Goal: Transaction & Acquisition: Book appointment/travel/reservation

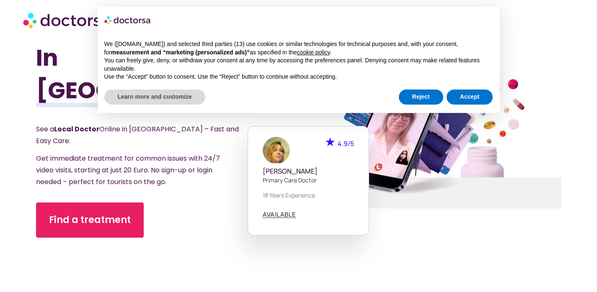
scroll to position [69, 0]
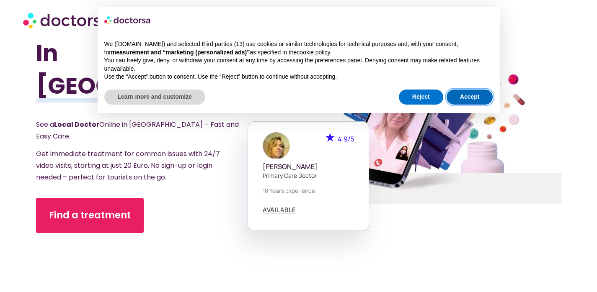
click at [455, 98] on button "Accept" at bounding box center [469, 97] width 46 height 15
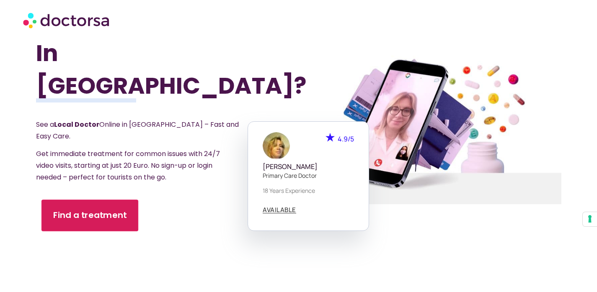
click at [98, 209] on span "Find a treatment" at bounding box center [90, 215] width 74 height 12
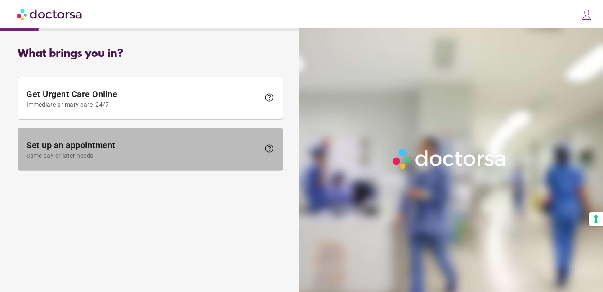
click at [181, 147] on span "Set up an appointment Same day or later needs" at bounding box center [143, 149] width 234 height 19
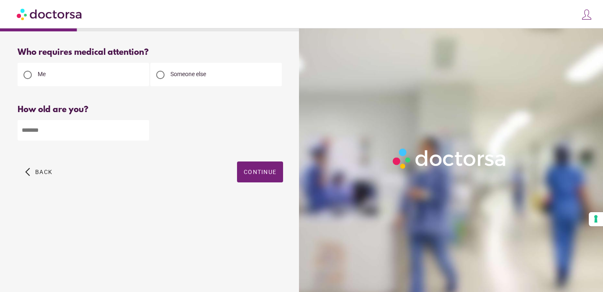
click at [118, 128] on input "number" at bounding box center [83, 130] width 131 height 21
type input "**"
click at [261, 178] on span "button" at bounding box center [260, 172] width 46 height 21
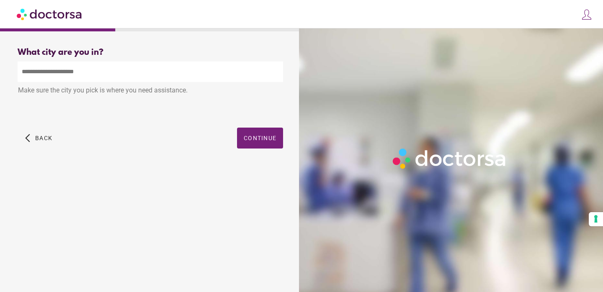
click at [152, 76] on input "text" at bounding box center [150, 72] width 265 height 21
click at [165, 117] on div "Make sure the city you pick is where you need assistance. City Not Found. Pleas…" at bounding box center [150, 91] width 265 height 58
click at [149, 75] on input "text" at bounding box center [150, 72] width 265 height 21
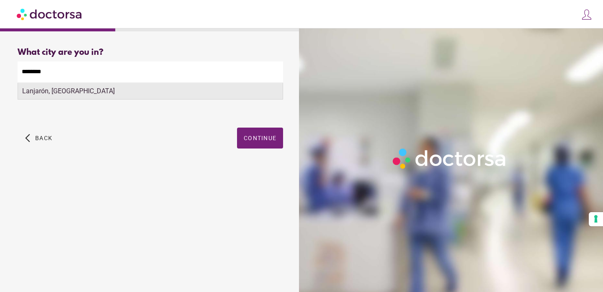
click at [205, 98] on div "Lanjarón, Spain" at bounding box center [150, 91] width 265 height 17
type input "**********"
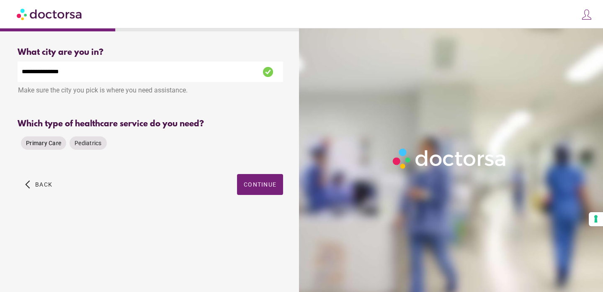
click at [31, 144] on span "Primary Care" at bounding box center [43, 143] width 35 height 7
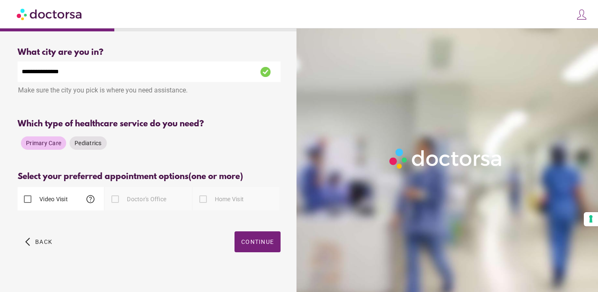
scroll to position [8, 0]
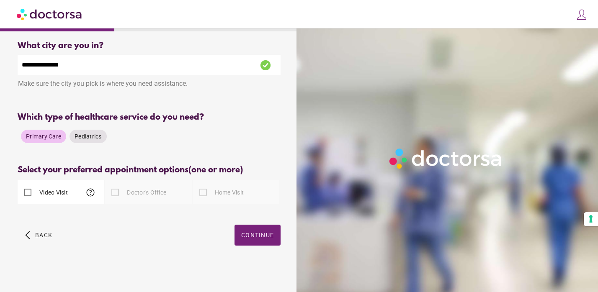
click at [92, 191] on span "help" at bounding box center [90, 193] width 10 height 10
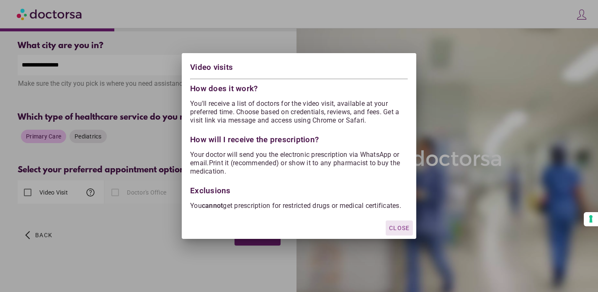
click at [393, 229] on span "Close" at bounding box center [399, 228] width 21 height 7
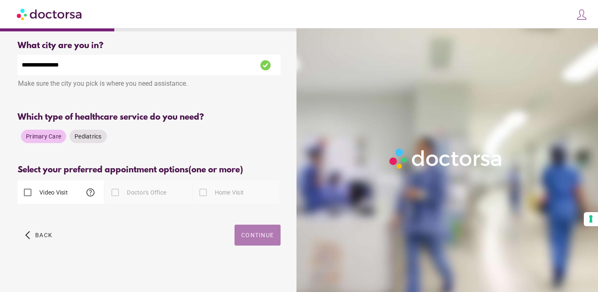
click at [265, 238] on span "Continue" at bounding box center [257, 235] width 33 height 7
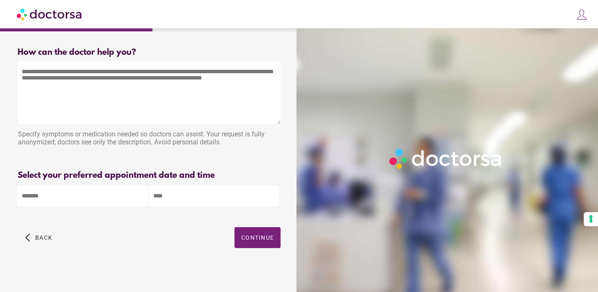
click at [130, 81] on textarea at bounding box center [149, 93] width 263 height 63
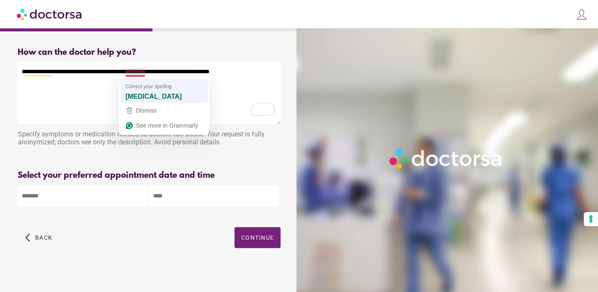
type textarea "**********"
